Goal: Task Accomplishment & Management: Manage account settings

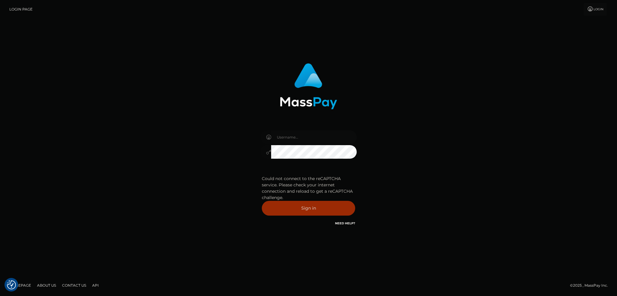
type input "[PERSON_NAME][DOMAIN_NAME]"
click at [301, 208] on button "Sign in" at bounding box center [308, 208] width 93 height 15
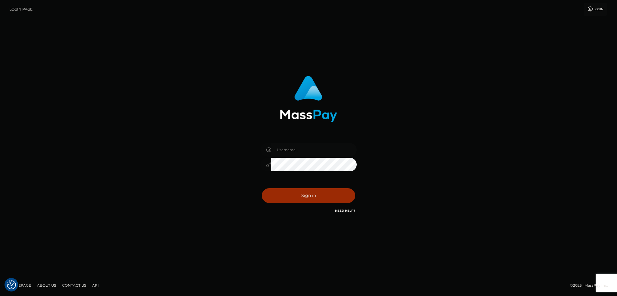
type input "[PERSON_NAME][DOMAIN_NAME]"
click at [297, 192] on button "Sign in" at bounding box center [308, 195] width 93 height 15
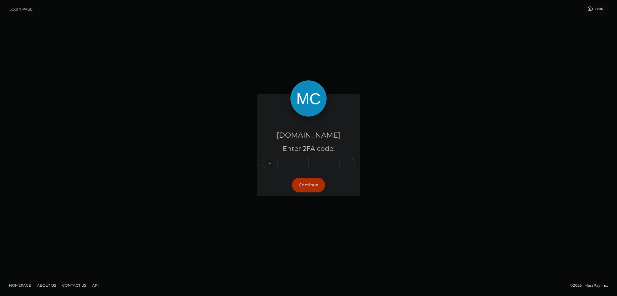
type input "6"
type input "0"
type input "7"
type input "0"
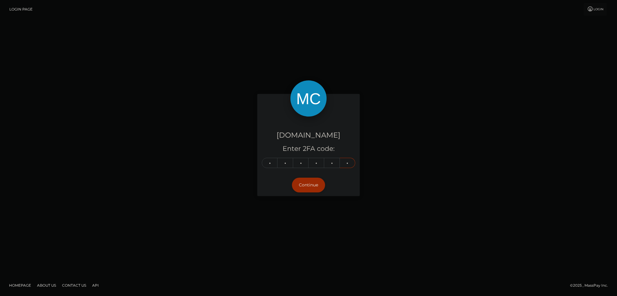
type input "7"
click at [313, 186] on button "Continue" at bounding box center [308, 185] width 33 height 15
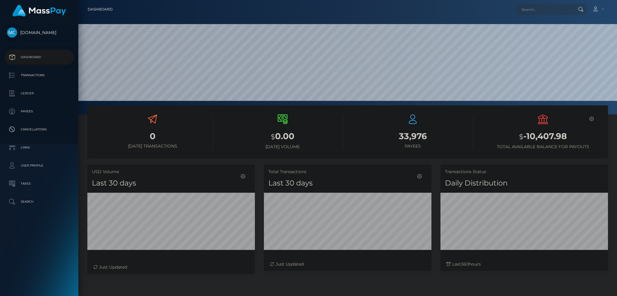
scroll to position [107, 168]
drag, startPoint x: 511, startPoint y: 136, endPoint x: 574, endPoint y: 134, distance: 62.4
click at [574, 134] on h3 "$ -10,407.98" at bounding box center [543, 137] width 121 height 12
copy h3 "$ -10,407.98"
